Goal: Task Accomplishment & Management: Manage account settings

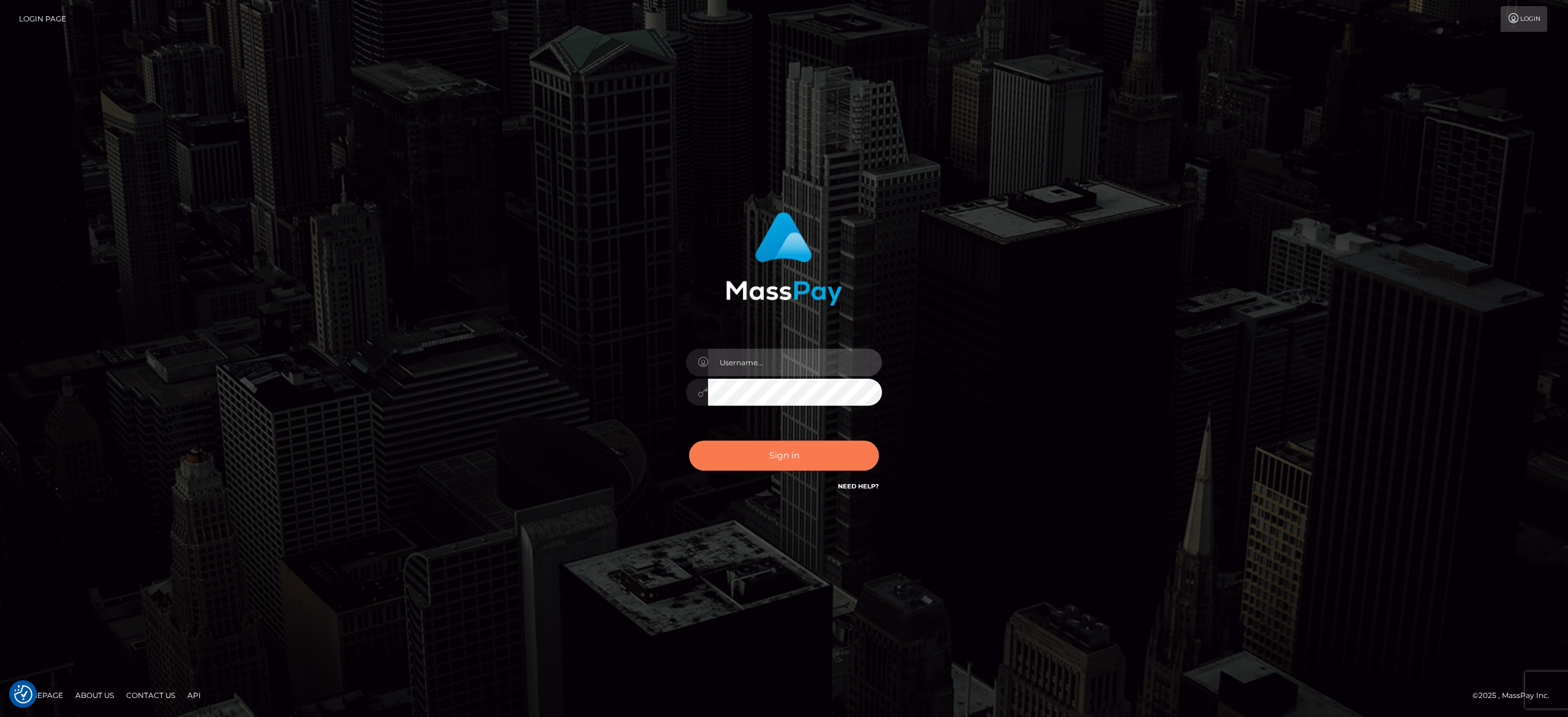
type input "[PERSON_NAME].[PERSON_NAME]"
click at [748, 443] on button "Sign in" at bounding box center [784, 455] width 190 height 30
type input "[PERSON_NAME].[PERSON_NAME]"
click at [748, 443] on button "Sign in" at bounding box center [784, 455] width 190 height 30
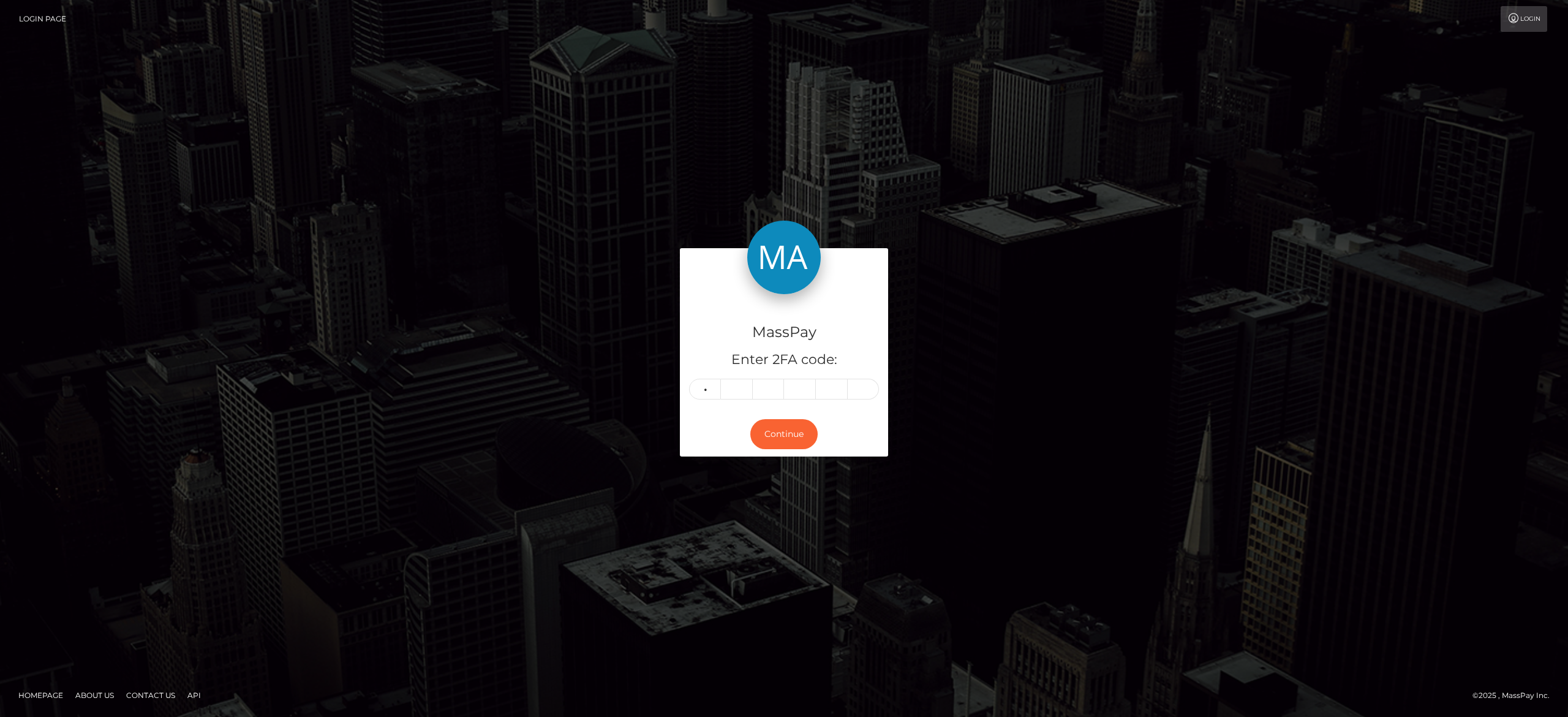
type input "4"
type input "0"
type input "4"
type input "6"
type input "4"
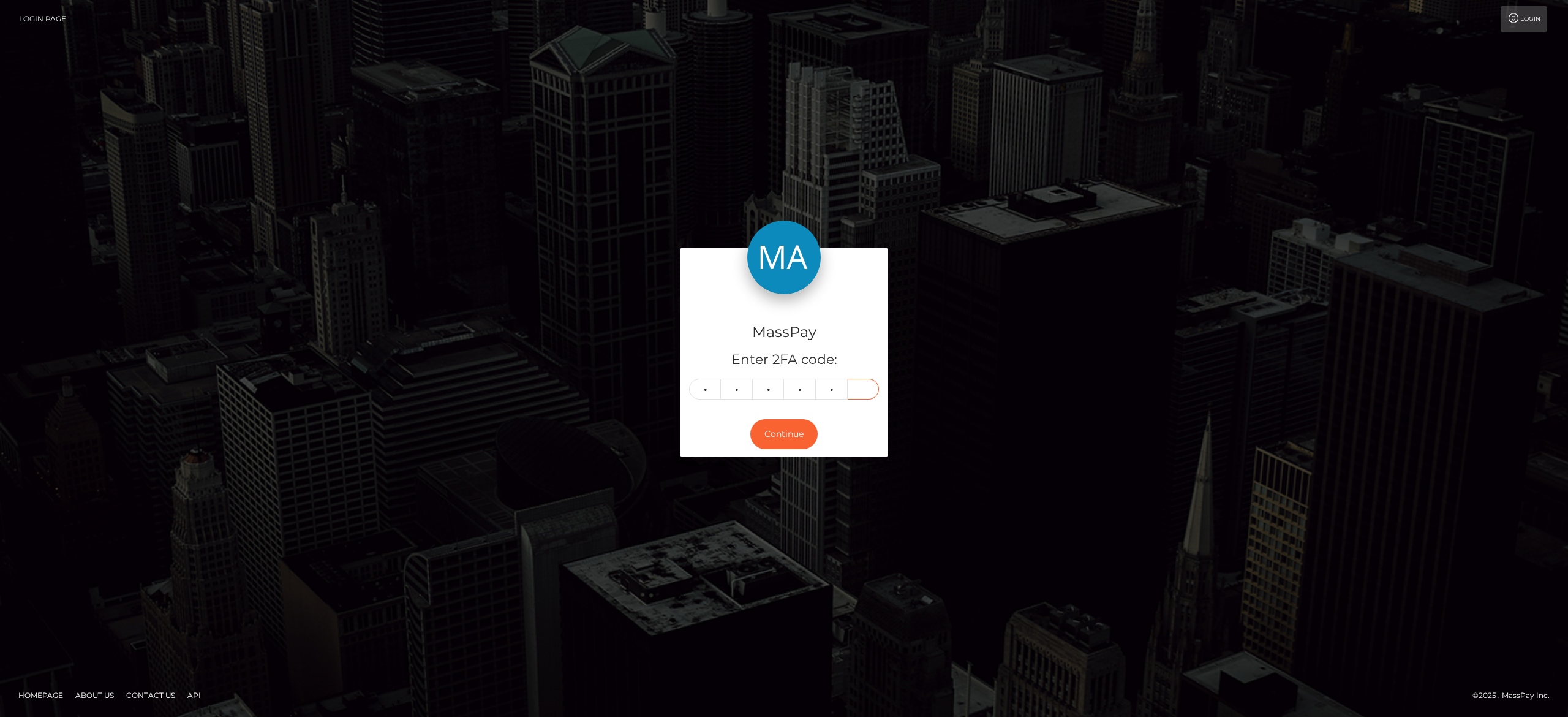
type input "8"
